Goal: Use online tool/utility: Utilize a website feature to perform a specific function

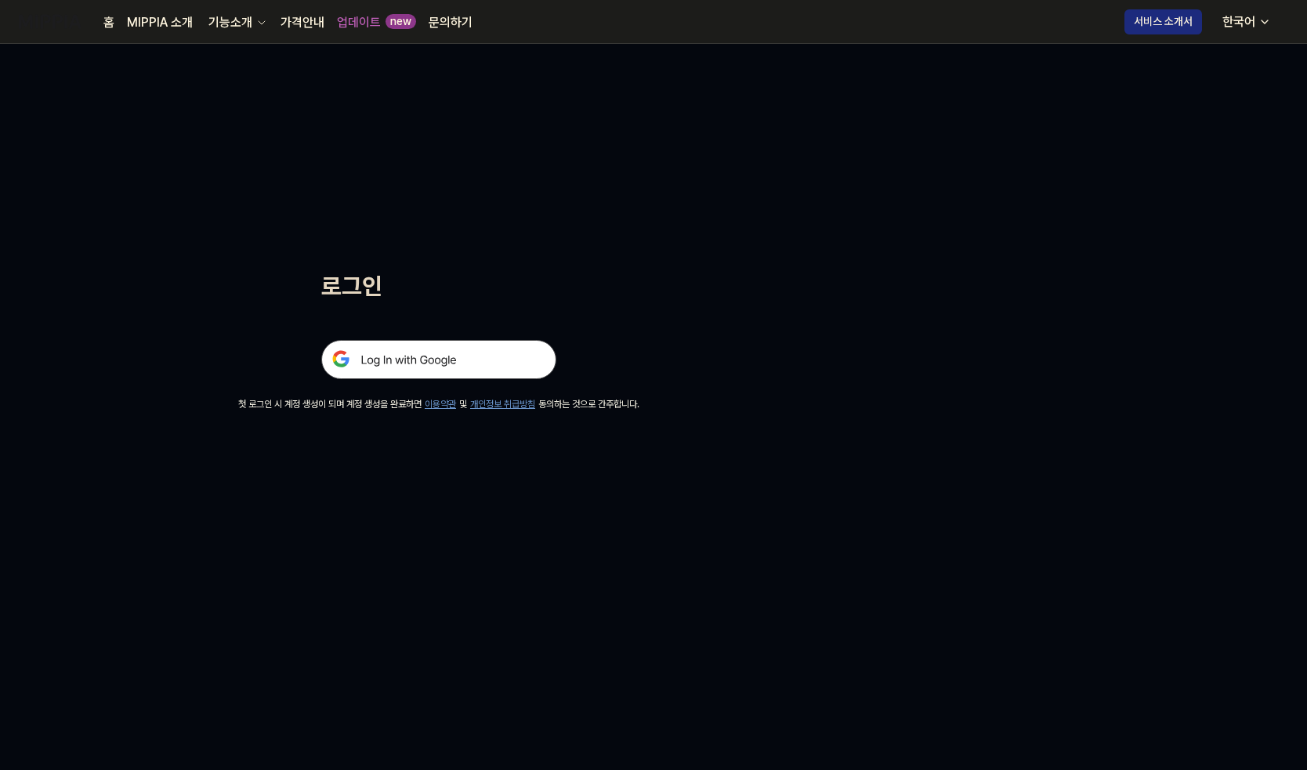
click at [451, 354] on img at bounding box center [438, 359] width 235 height 39
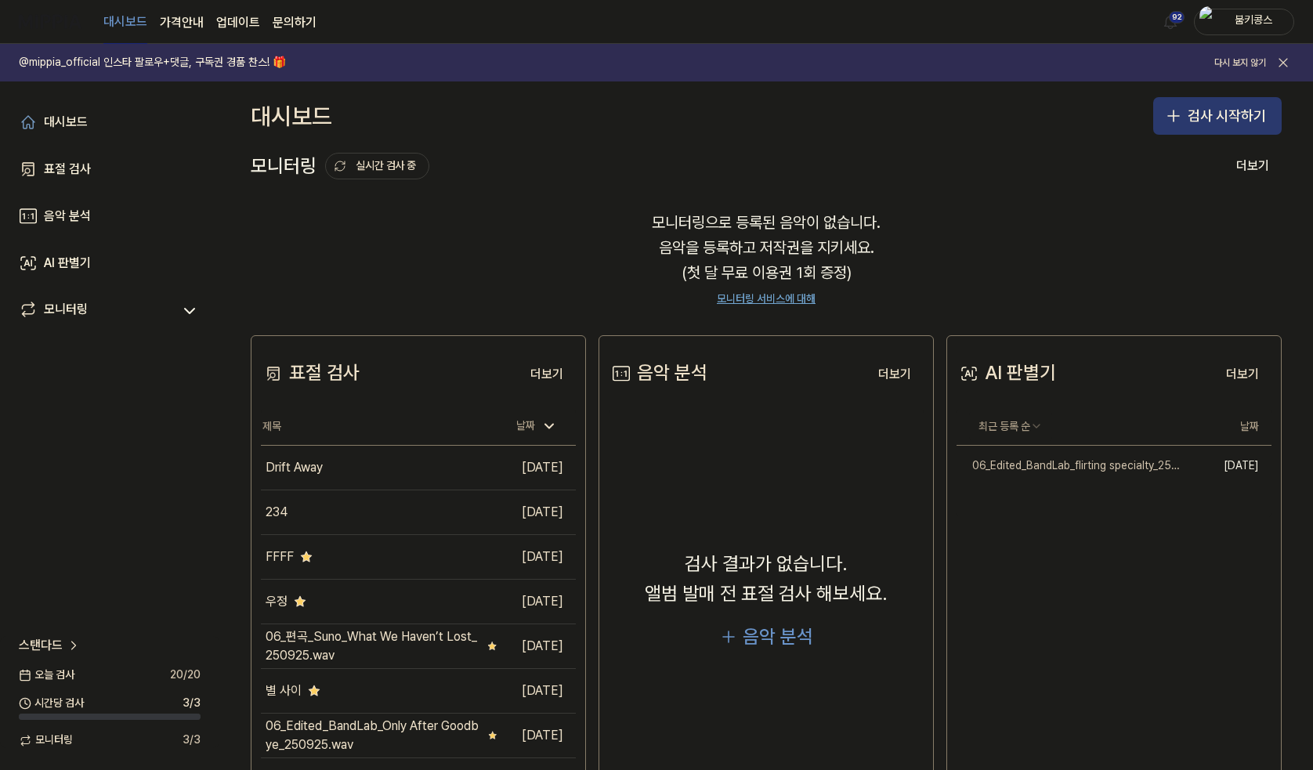
click at [1157, 106] on button "검사 시작하기" at bounding box center [1217, 116] width 129 height 38
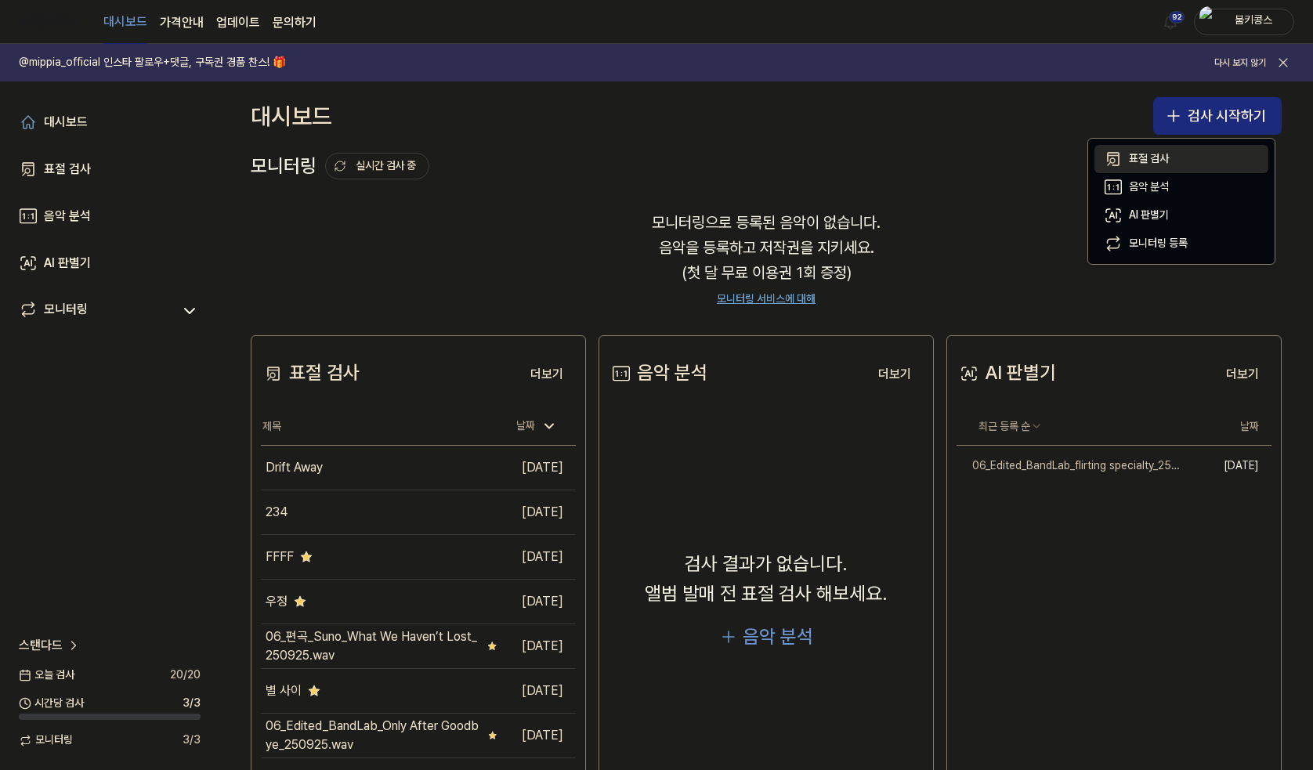
click at [1157, 156] on div "표절 검사" at bounding box center [1149, 159] width 40 height 16
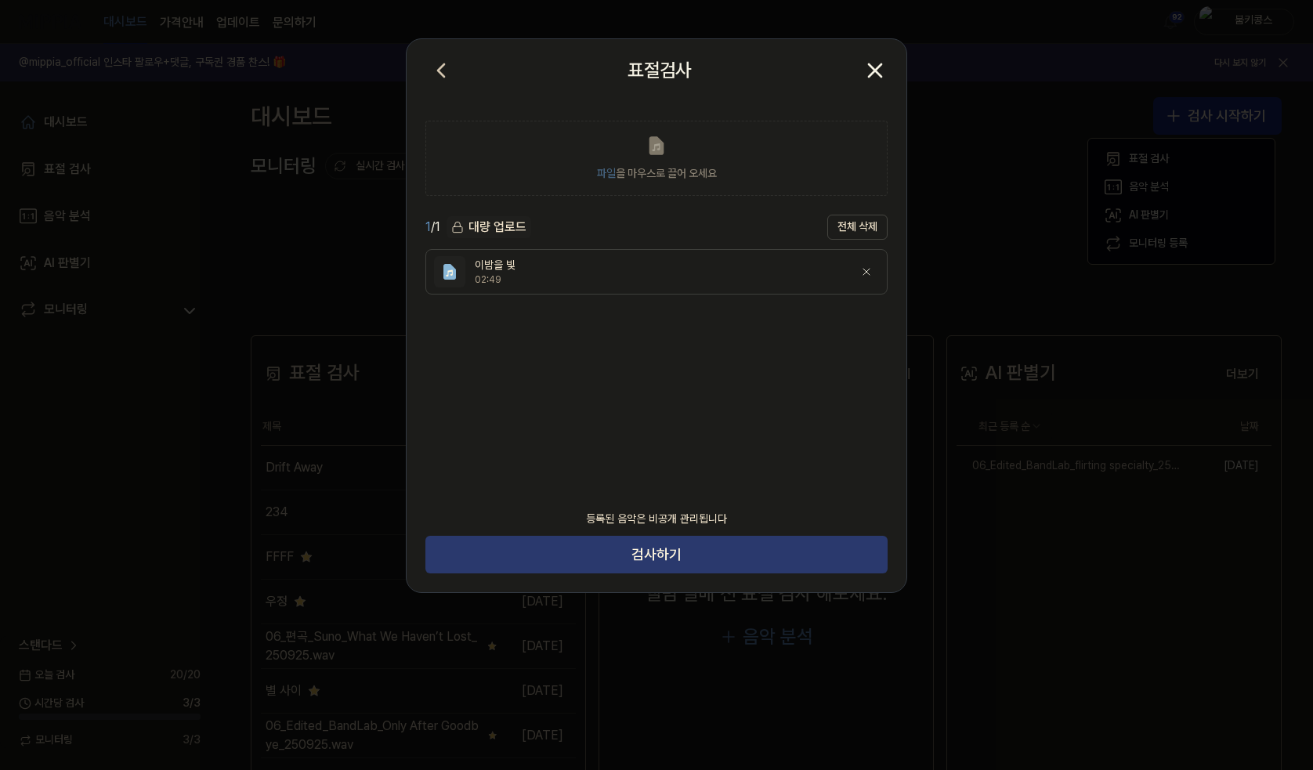
click at [749, 552] on button "검사하기" at bounding box center [656, 555] width 462 height 38
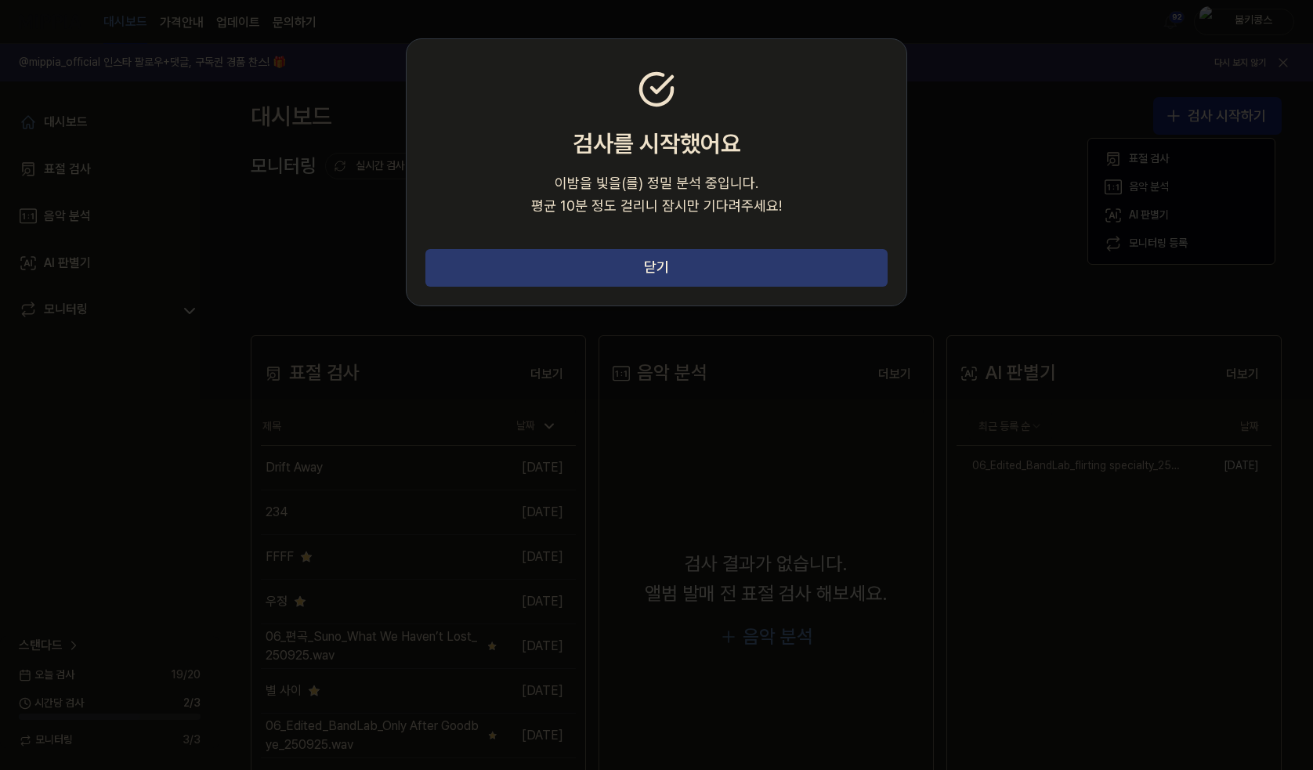
click at [565, 253] on button "닫기" at bounding box center [656, 268] width 462 height 38
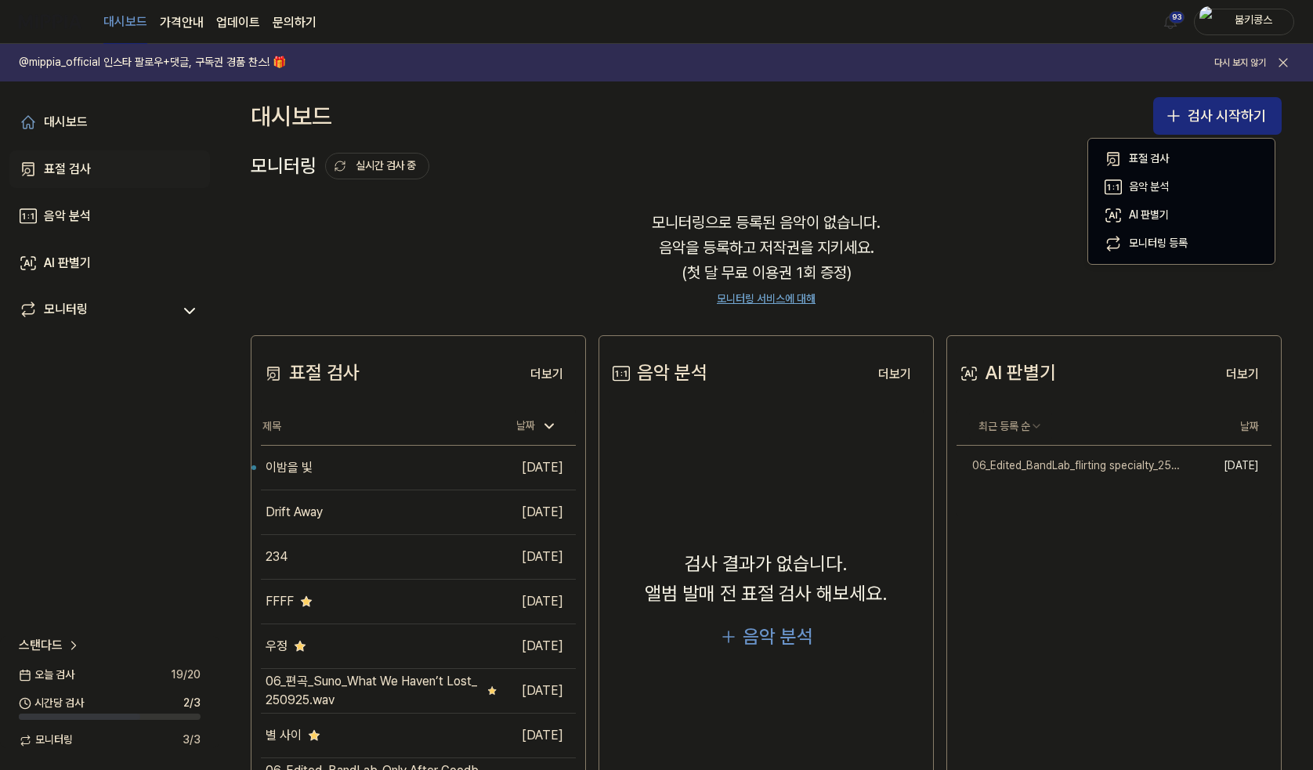
click at [81, 168] on div "표절 검사" at bounding box center [67, 169] width 47 height 19
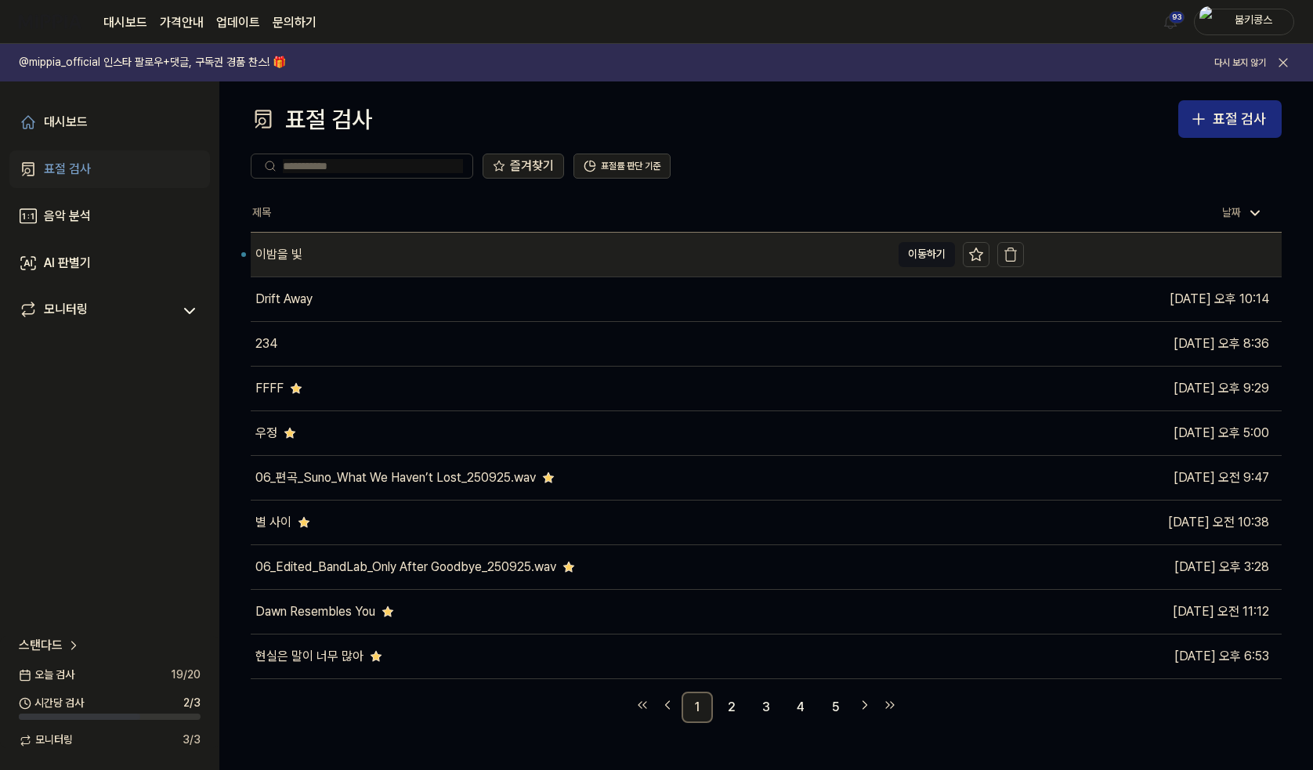
click at [370, 262] on div "이밤을 빛" at bounding box center [571, 255] width 640 height 44
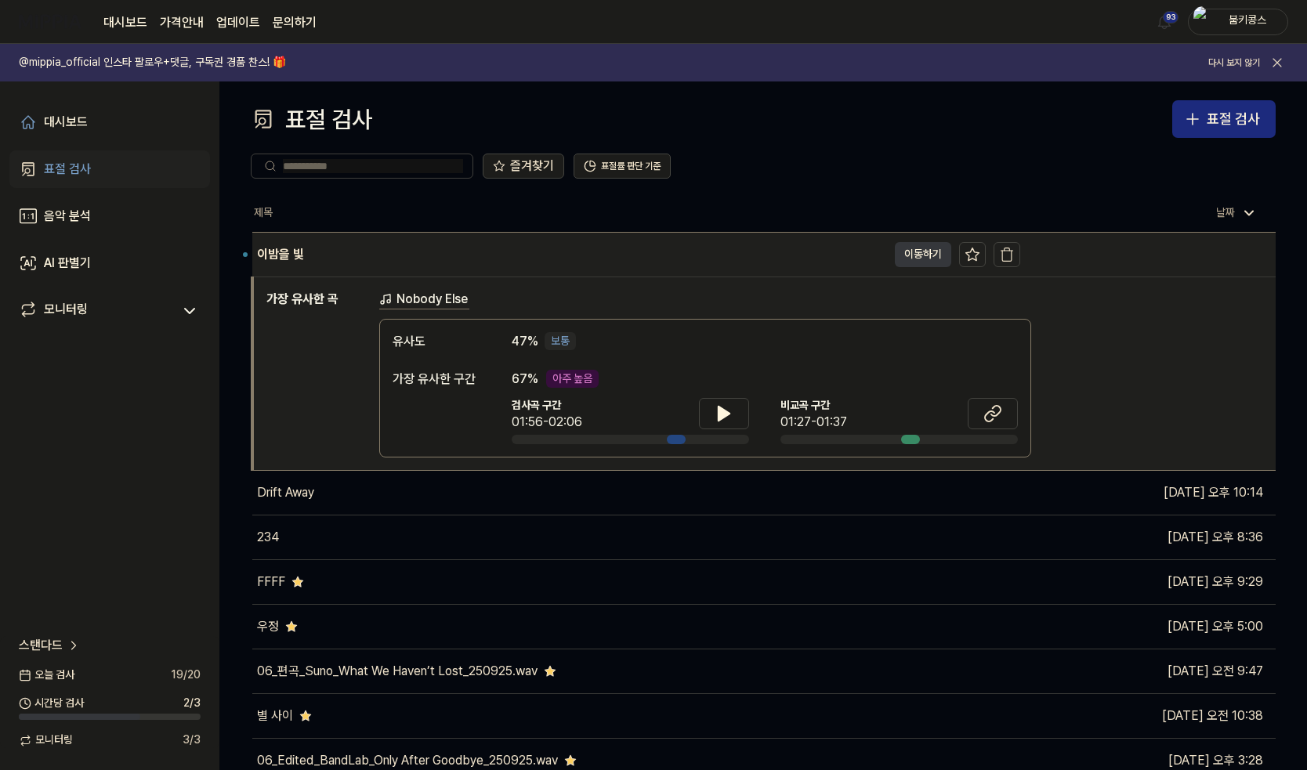
click at [924, 259] on button "이동하기" at bounding box center [923, 254] width 56 height 25
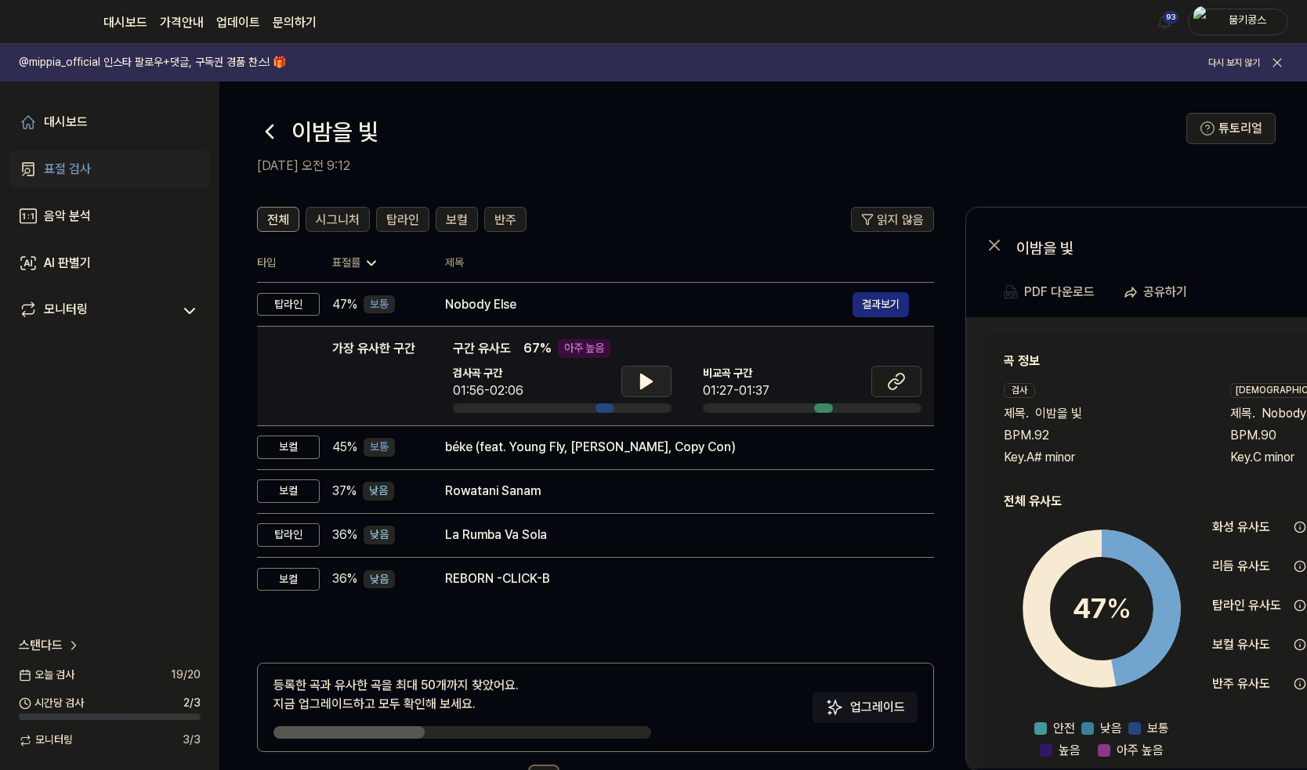
click at [657, 387] on button at bounding box center [646, 381] width 50 height 31
click at [635, 394] on button at bounding box center [646, 381] width 50 height 31
click at [906, 379] on button at bounding box center [896, 381] width 50 height 31
